Goal: Information Seeking & Learning: Find specific fact

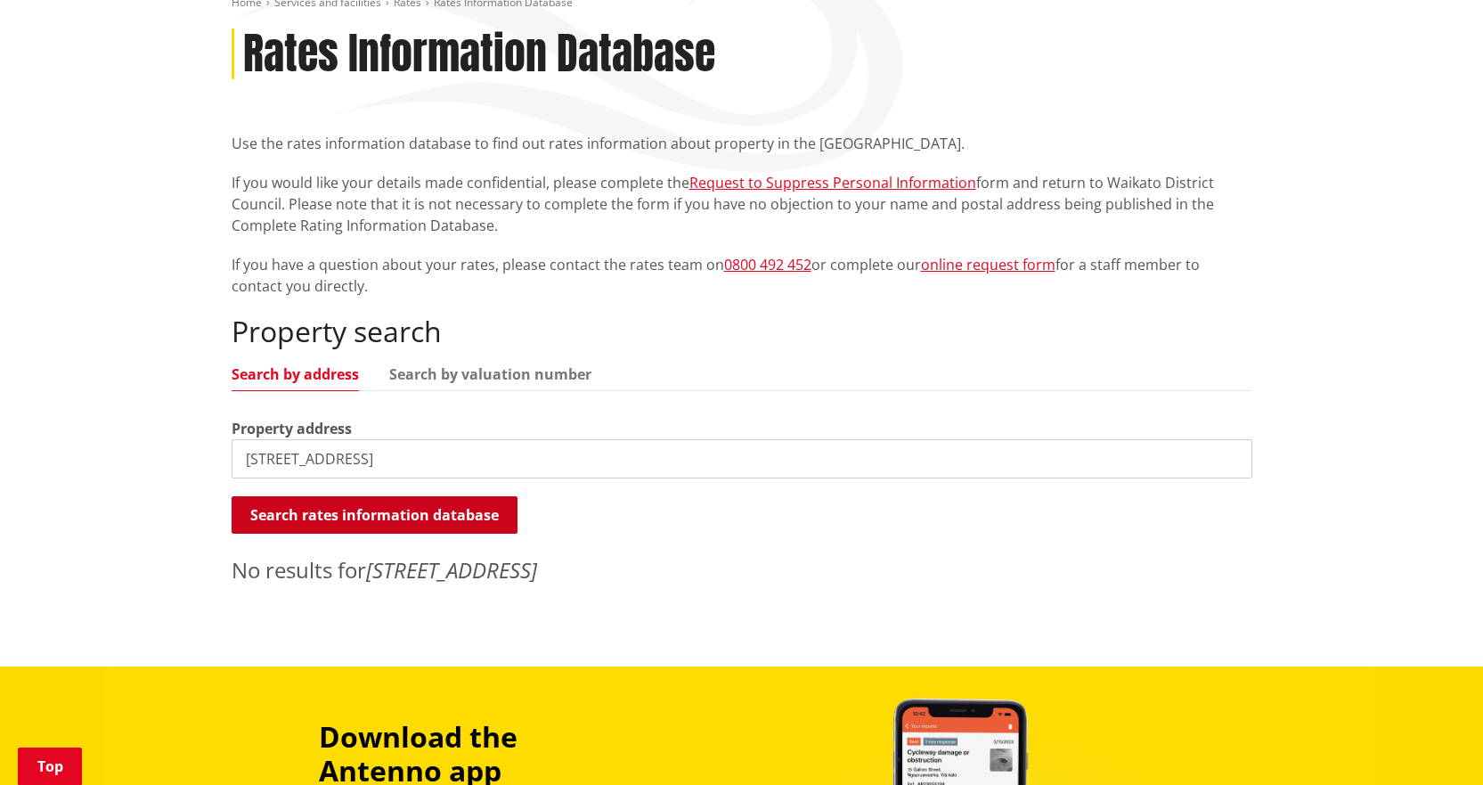
scroll to position [267, 0]
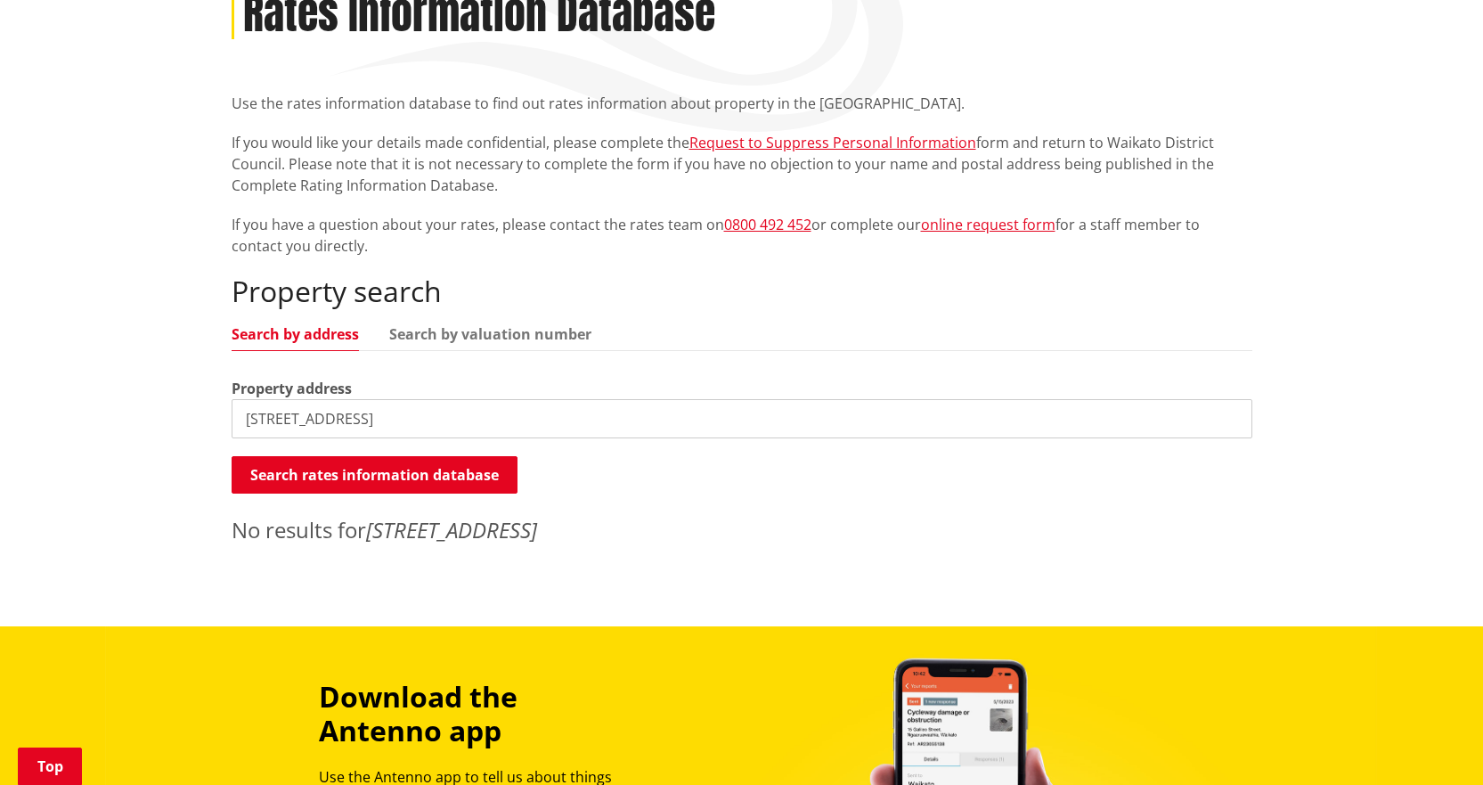
click at [400, 424] on input "27 bayview road" at bounding box center [742, 418] width 1021 height 39
click at [396, 425] on input "27 bayview" at bounding box center [742, 418] width 1021 height 39
type input "2"
click at [391, 415] on input "bayview" at bounding box center [742, 418] width 1021 height 39
click at [270, 420] on input "bayview" at bounding box center [742, 418] width 1021 height 39
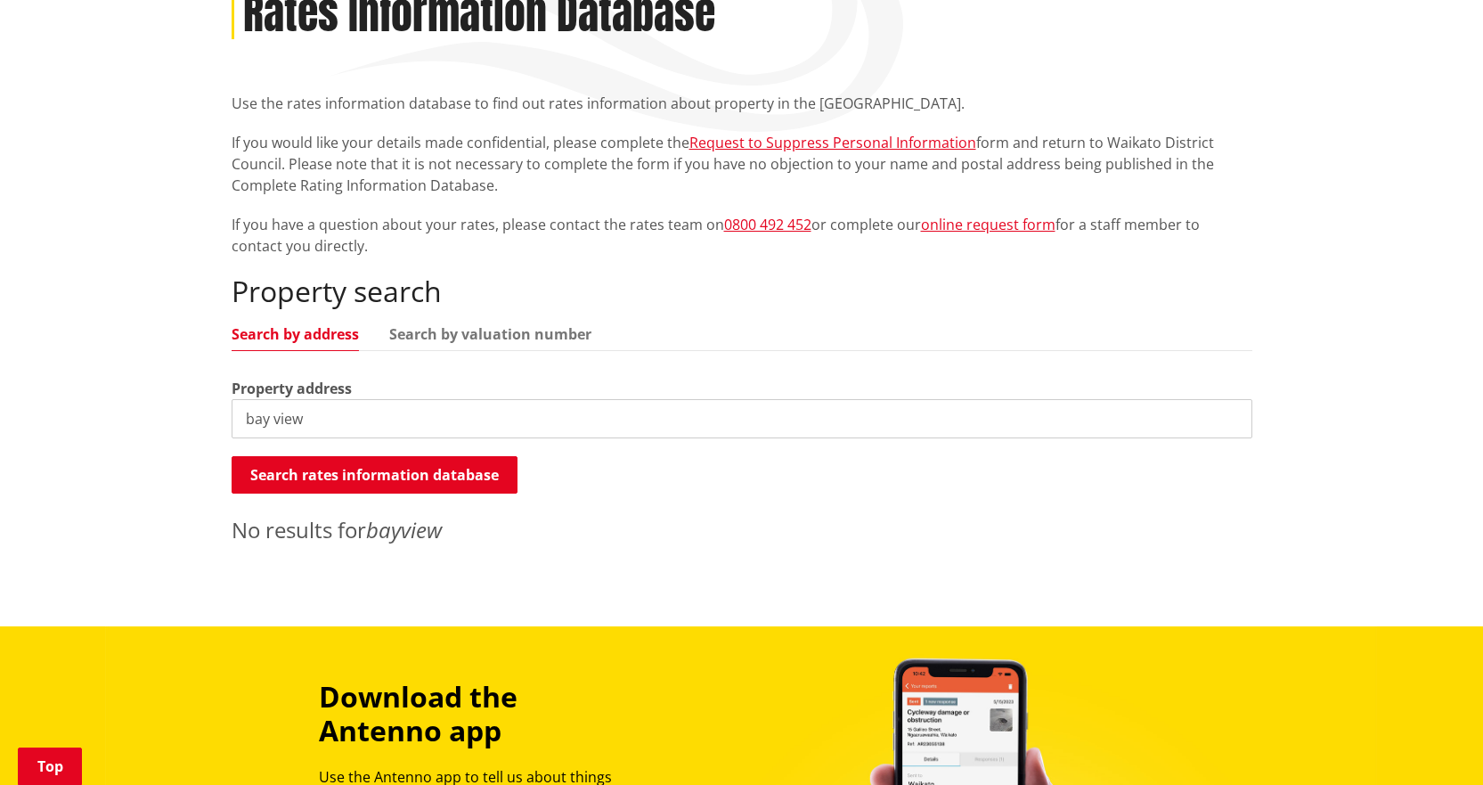
type input "bay view"
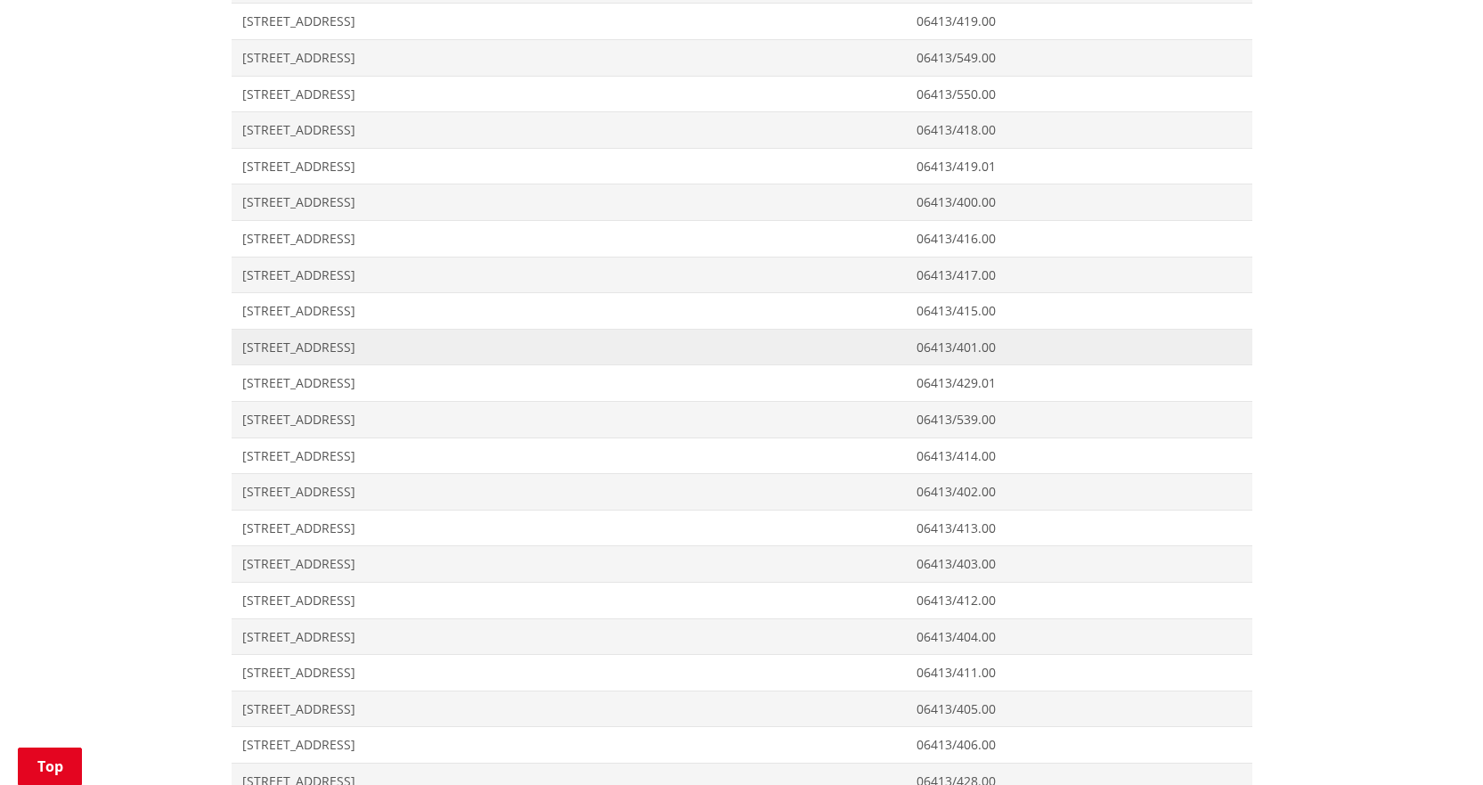
scroll to position [1425, 0]
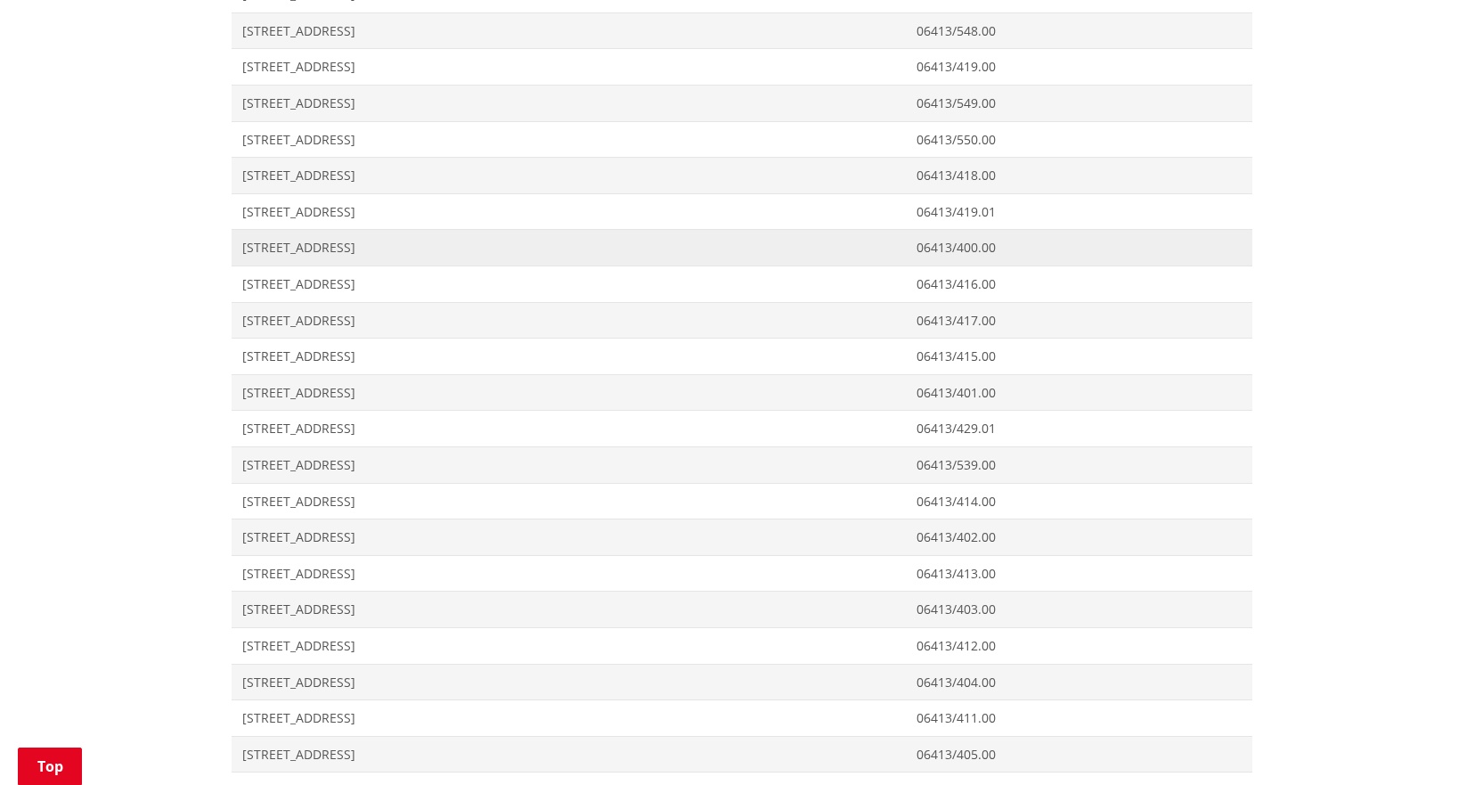
click at [347, 244] on span "27 Bay View Road RAGLAN" at bounding box center [569, 248] width 654 height 18
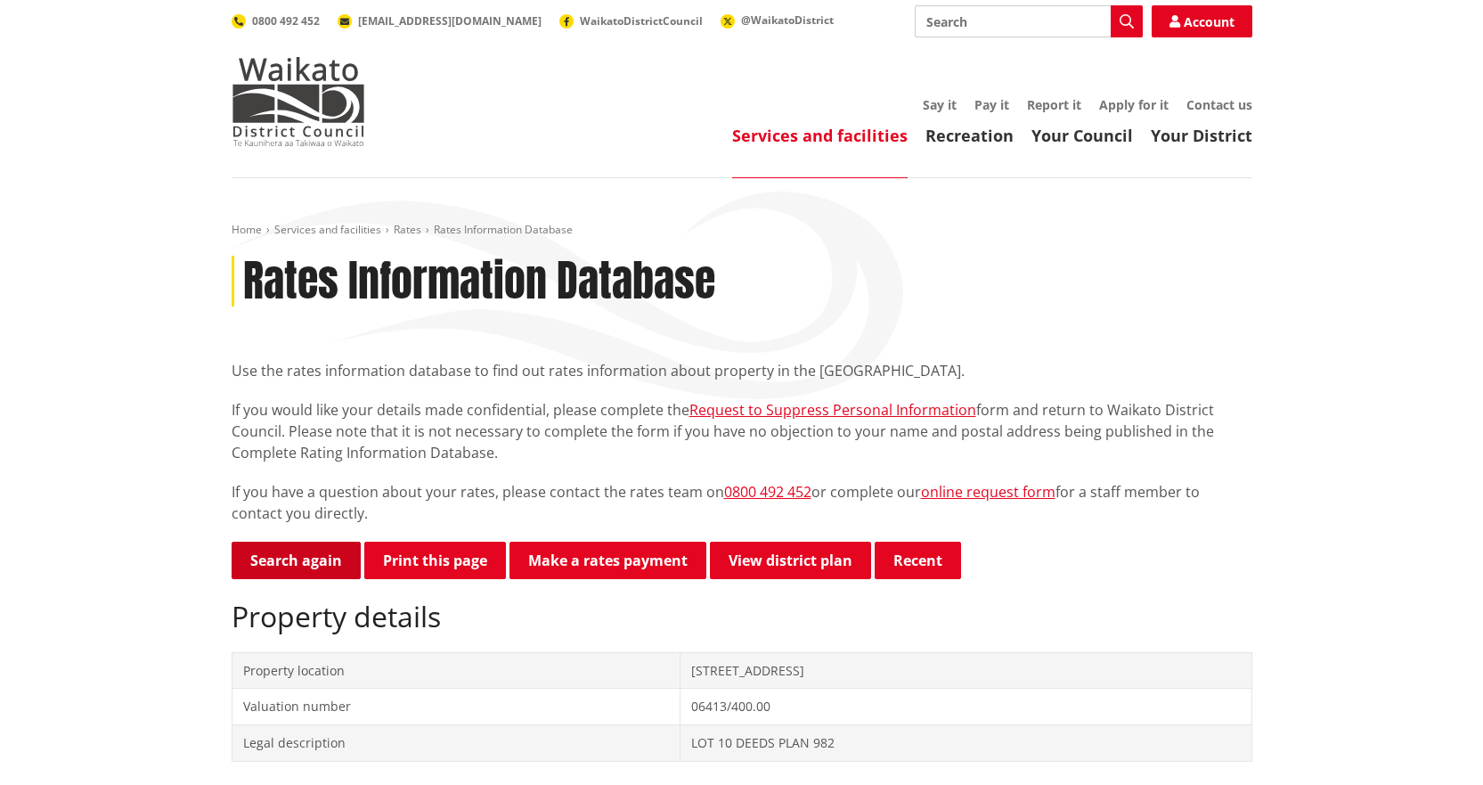
click at [339, 561] on link "Search again" at bounding box center [296, 560] width 129 height 37
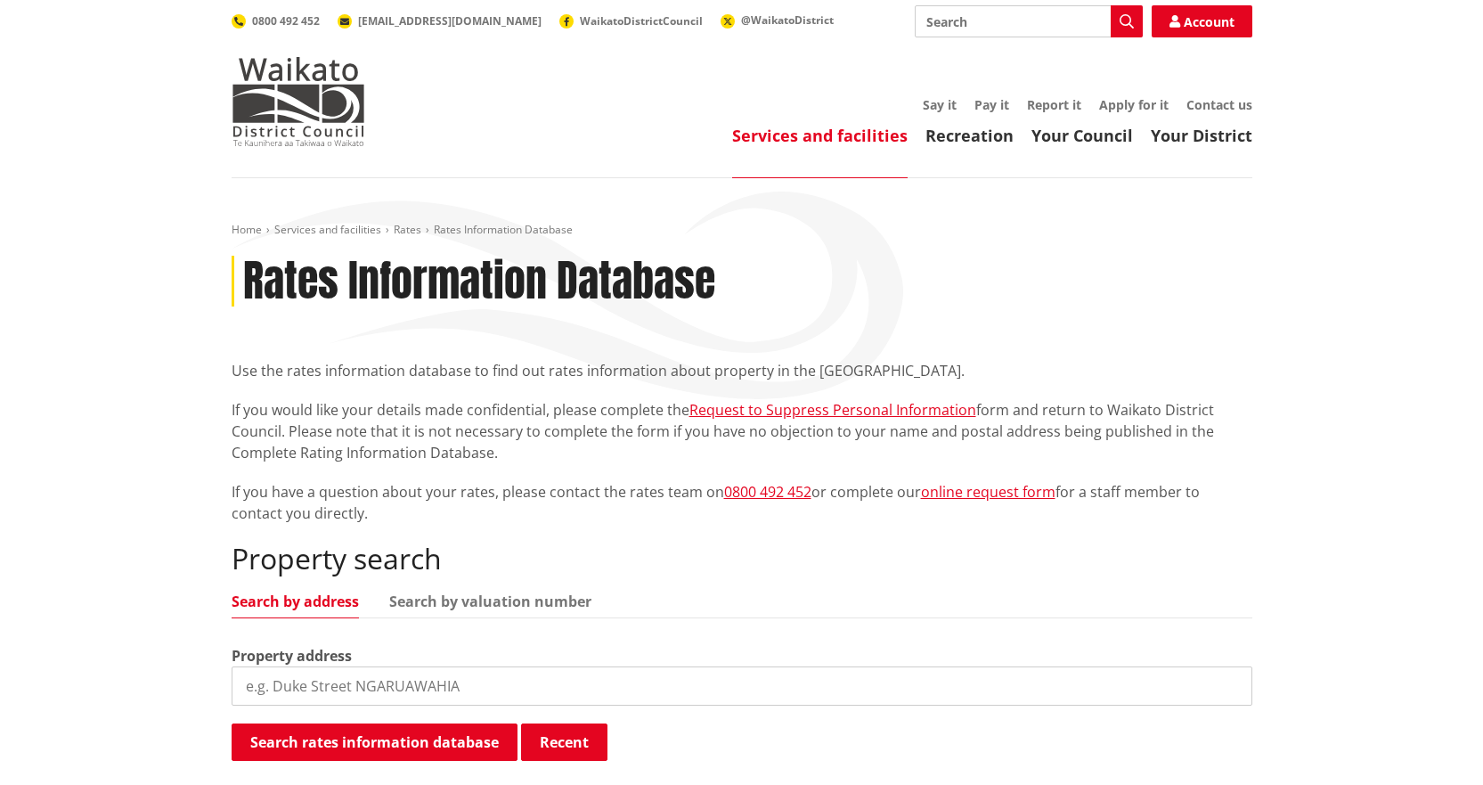
drag, startPoint x: 338, startPoint y: 693, endPoint x: 327, endPoint y: 670, distance: 25.5
click at [334, 685] on input "search" at bounding box center [742, 685] width 1021 height 39
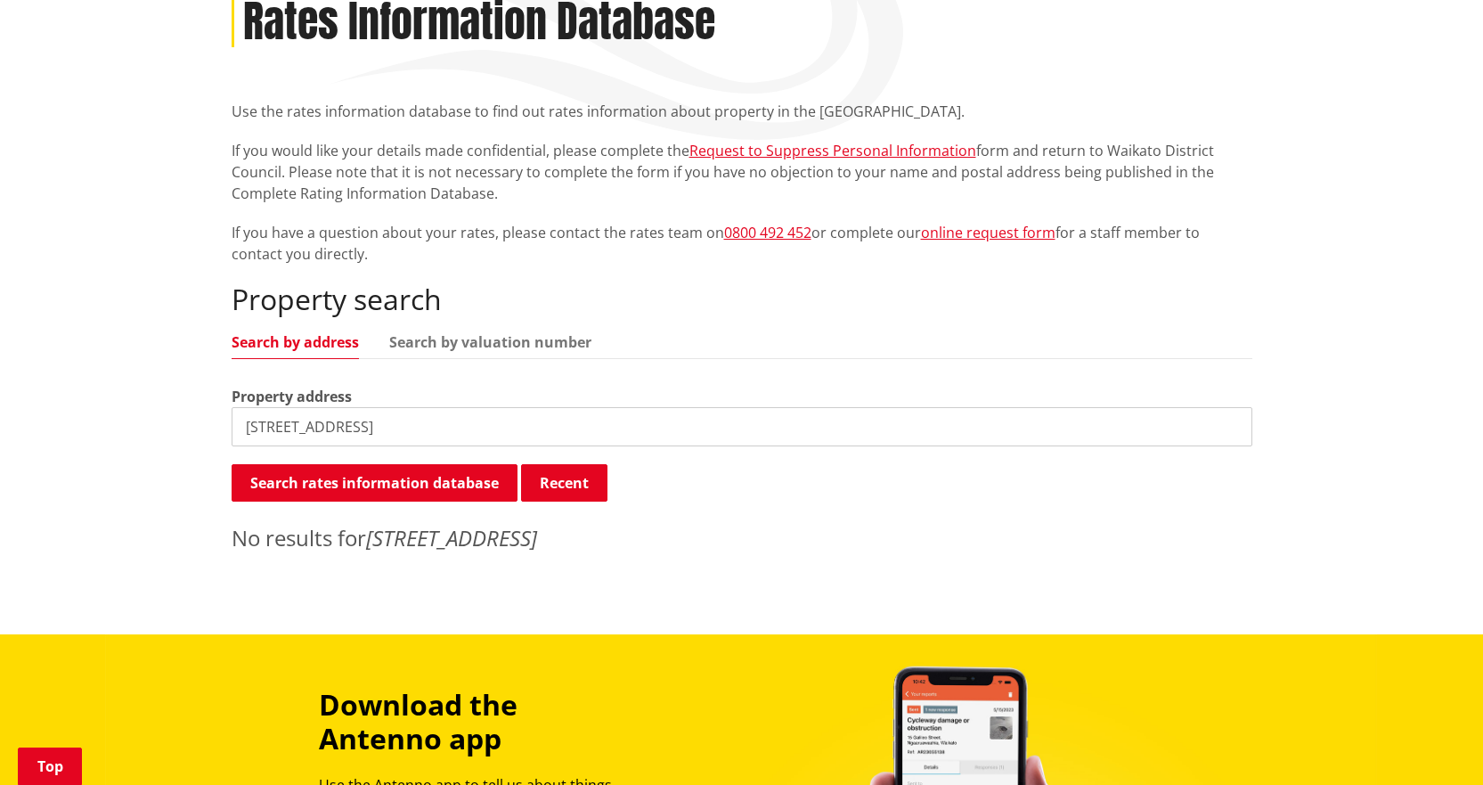
scroll to position [267, 0]
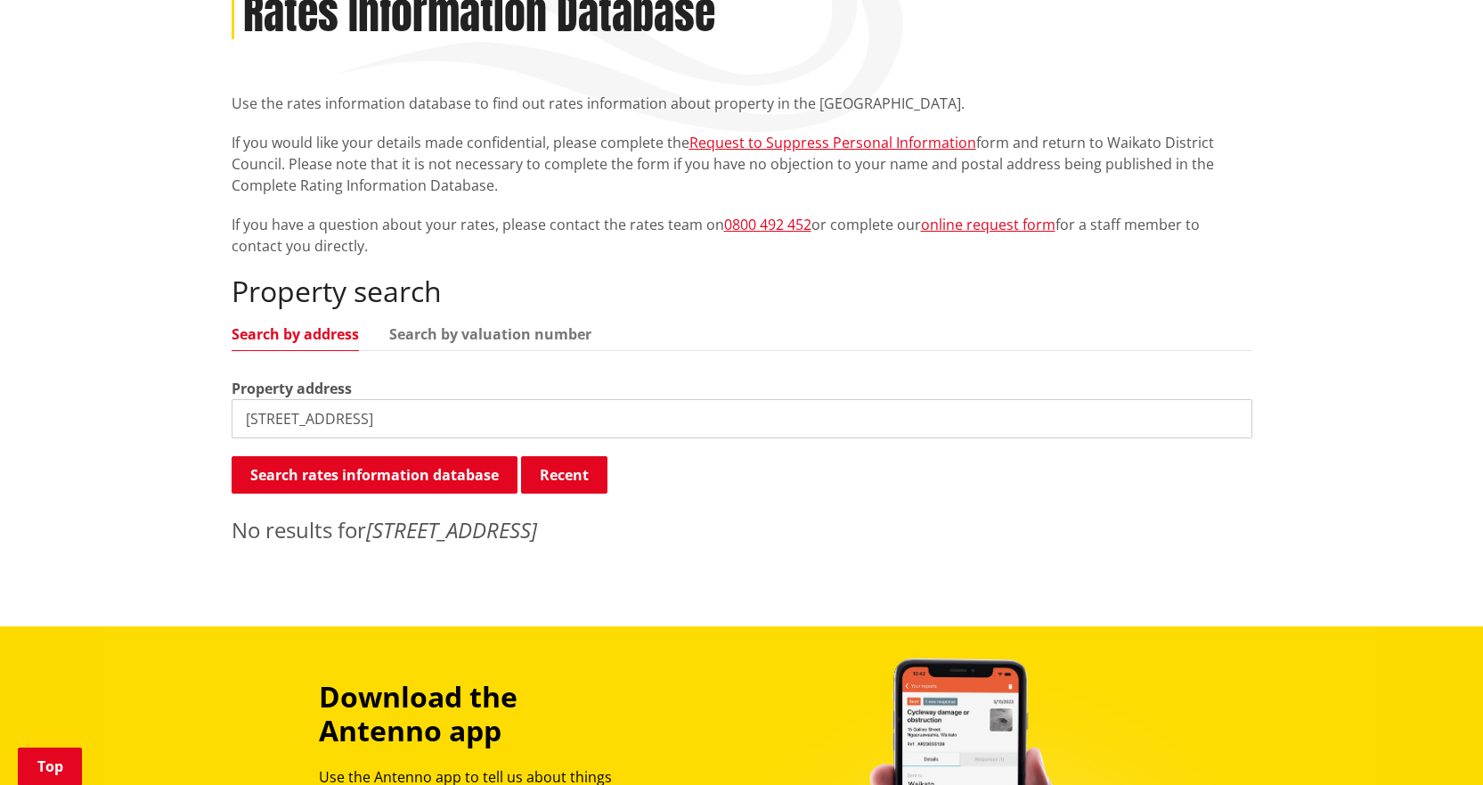
drag, startPoint x: 378, startPoint y: 419, endPoint x: 236, endPoint y: 413, distance: 141.8
click at [236, 413] on input "25 VIOLET STREET" at bounding box center [742, 418] width 1021 height 39
type input "25f violet street"
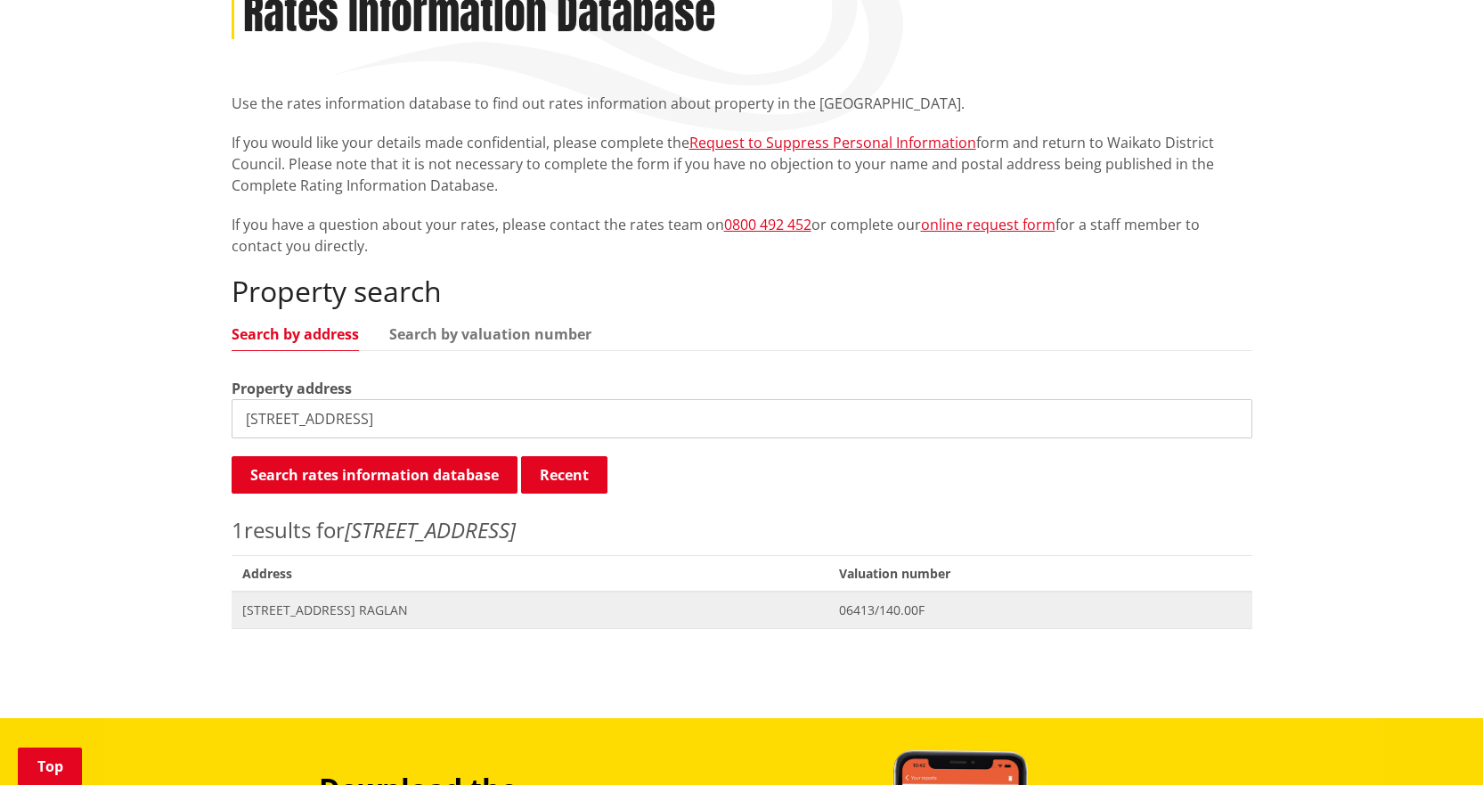
click at [357, 601] on span "25F Violet Street RAGLAN" at bounding box center [530, 610] width 576 height 18
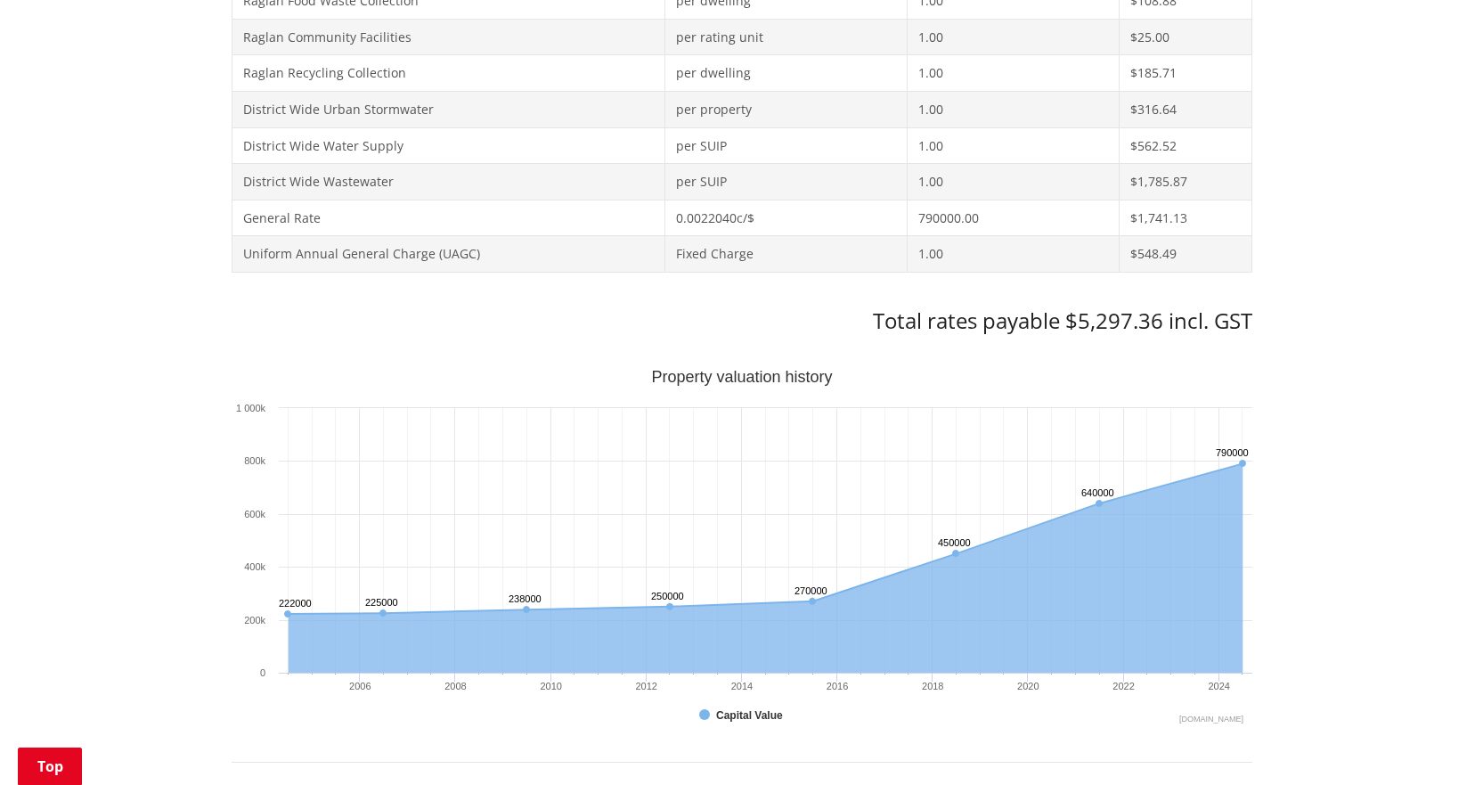
scroll to position [891, 0]
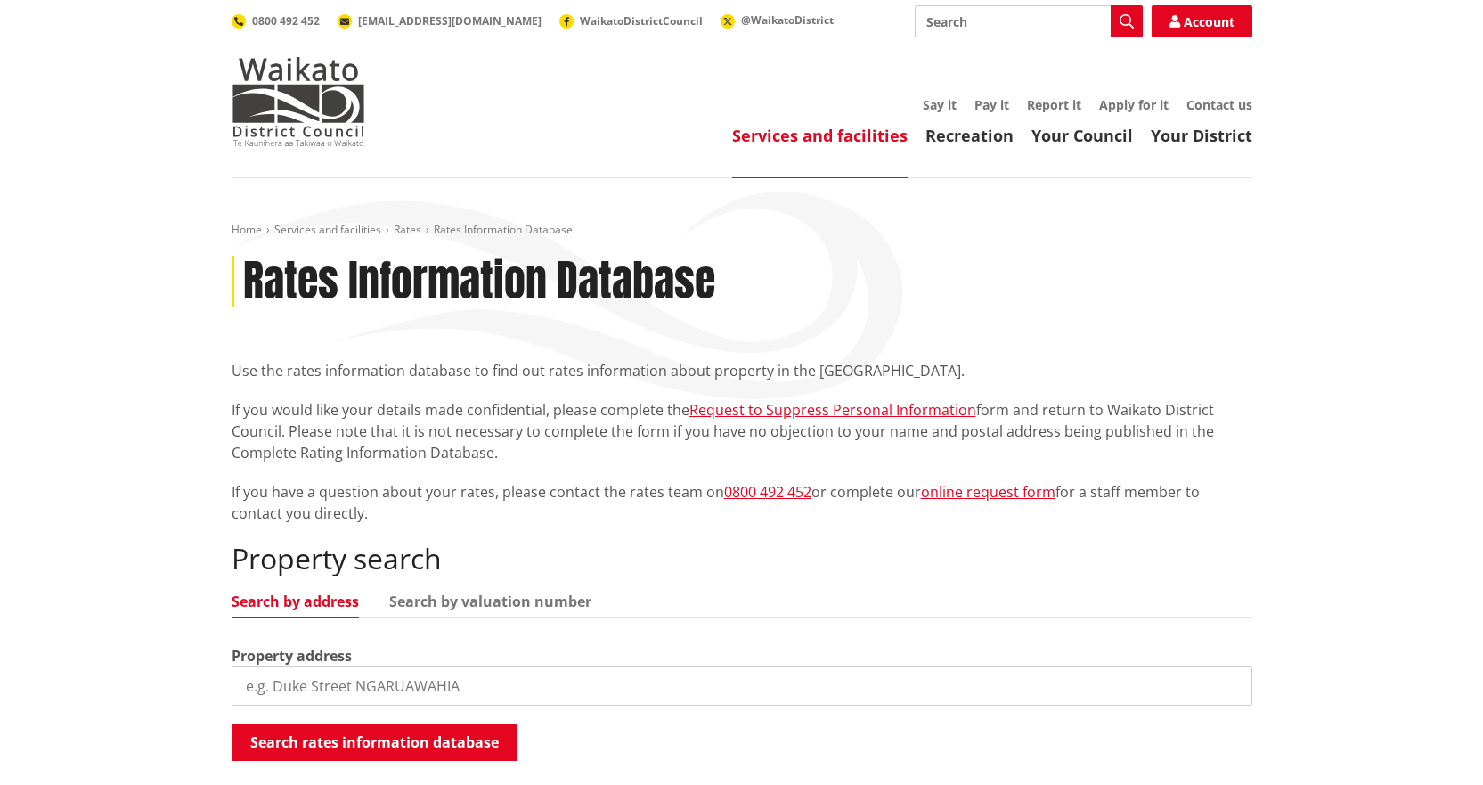
click at [727, 682] on input "search" at bounding box center [742, 685] width 1021 height 39
type input "39A Wallis street"
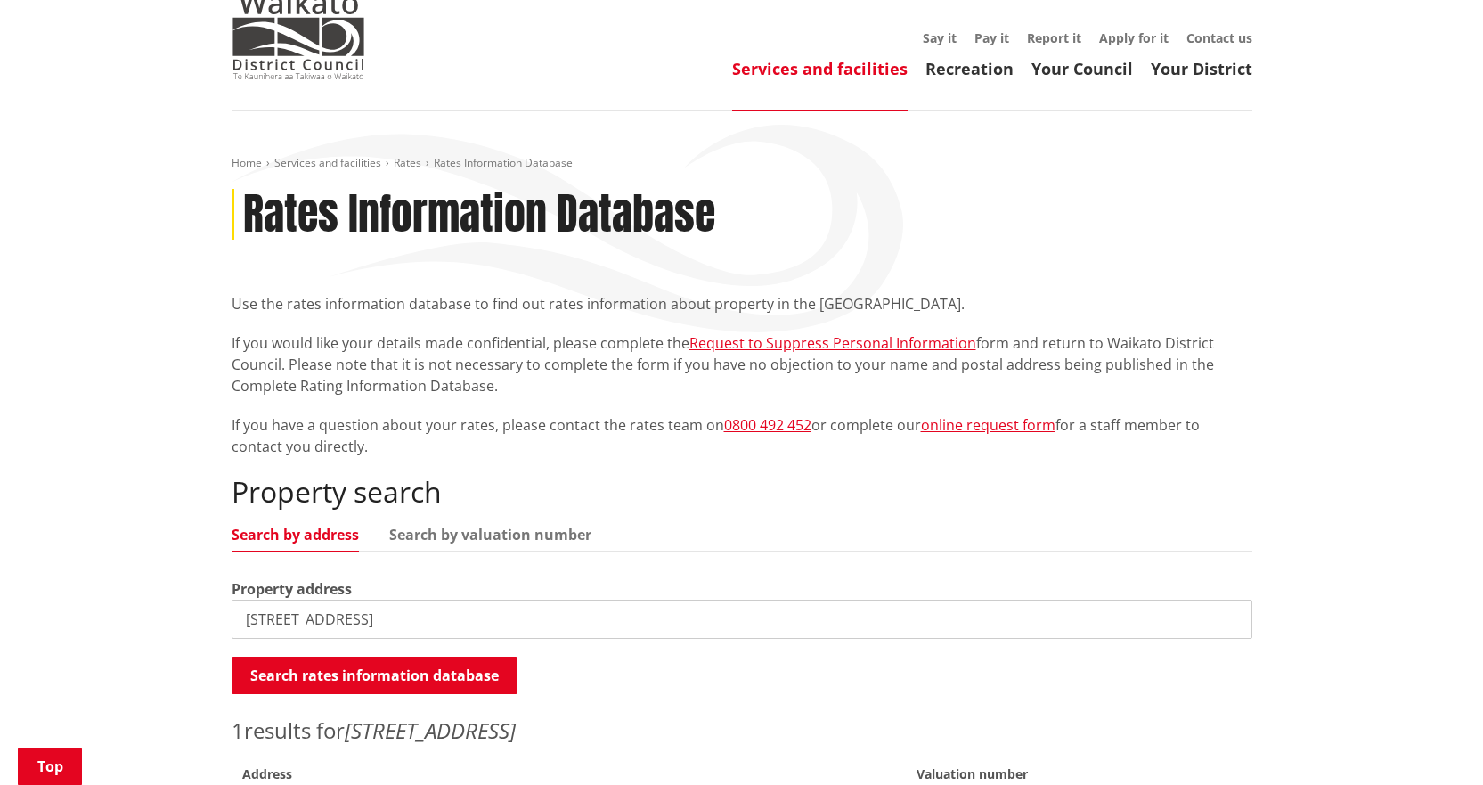
scroll to position [356, 0]
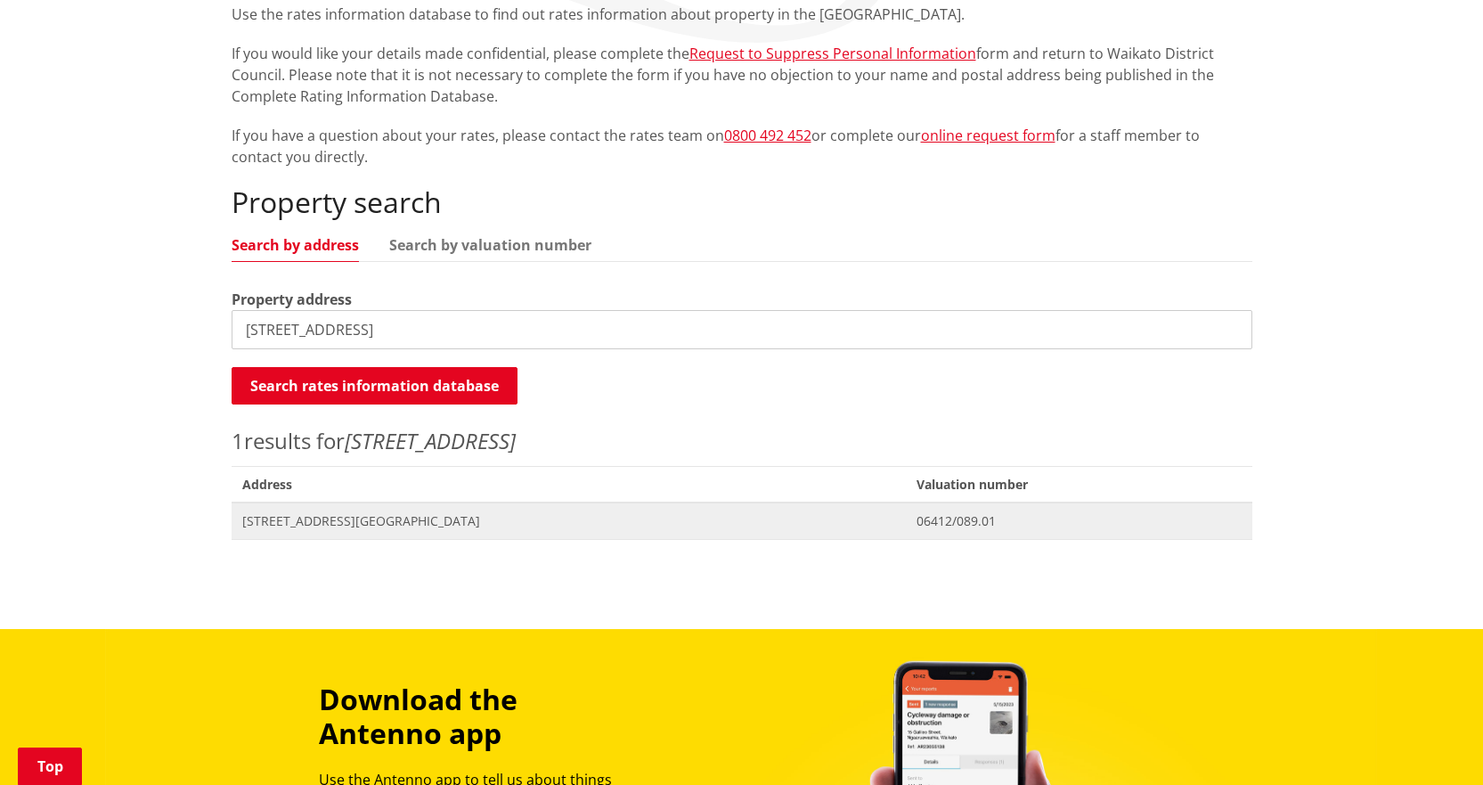
click at [304, 521] on span "[STREET_ADDRESS][GEOGRAPHIC_DATA]" at bounding box center [569, 521] width 654 height 18
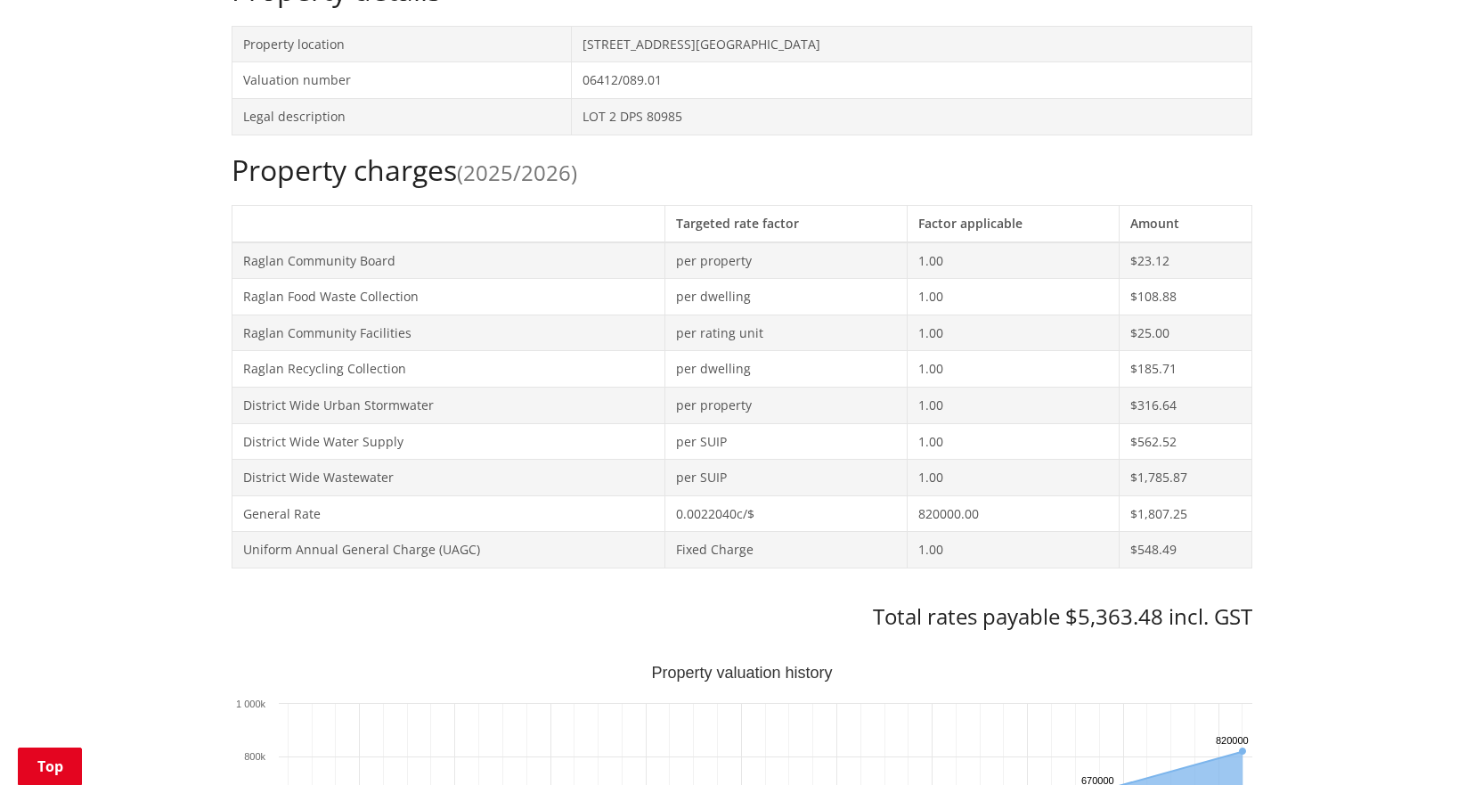
scroll to position [713, 0]
